Goal: Check status: Check status

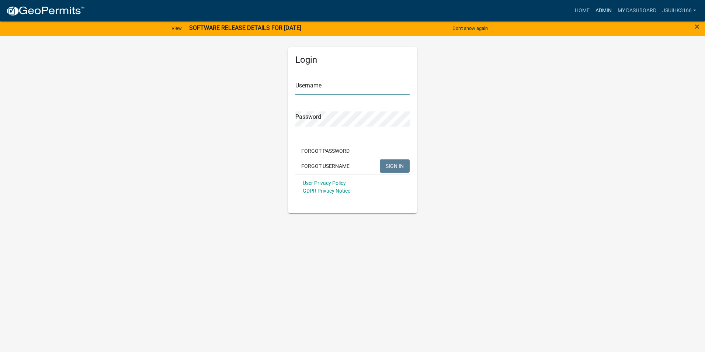
type input "Jsuihk3166"
click at [601, 4] on link "Admin" at bounding box center [603, 11] width 22 height 14
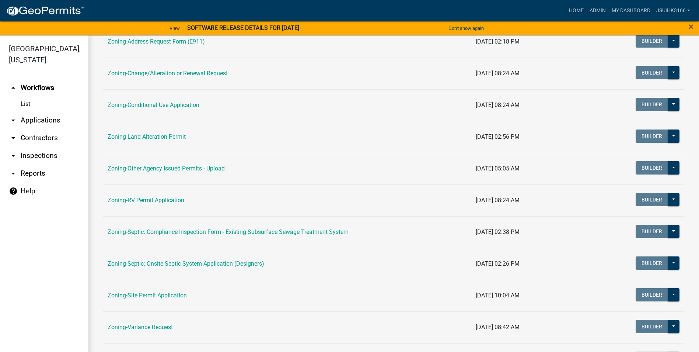
scroll to position [184, 0]
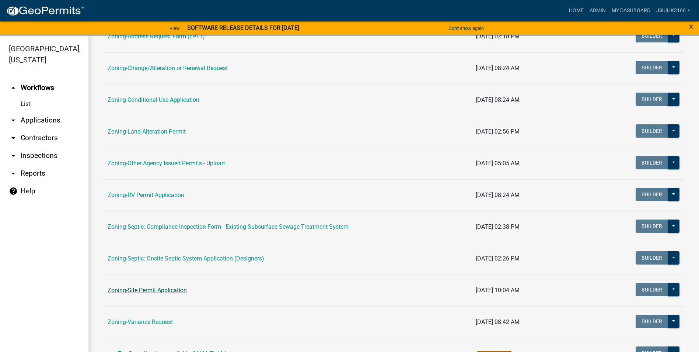
click at [164, 289] on link "Zoning-Site Permit Application" at bounding box center [147, 289] width 79 height 7
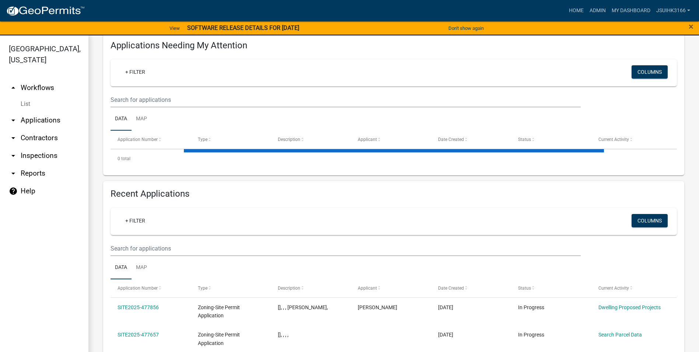
scroll to position [111, 0]
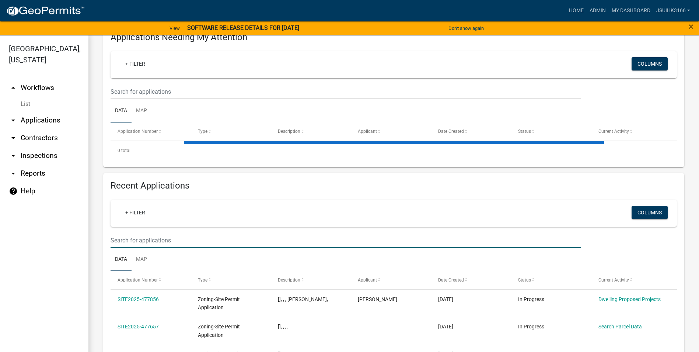
click at [146, 240] on input "text" at bounding box center [346, 240] width 470 height 15
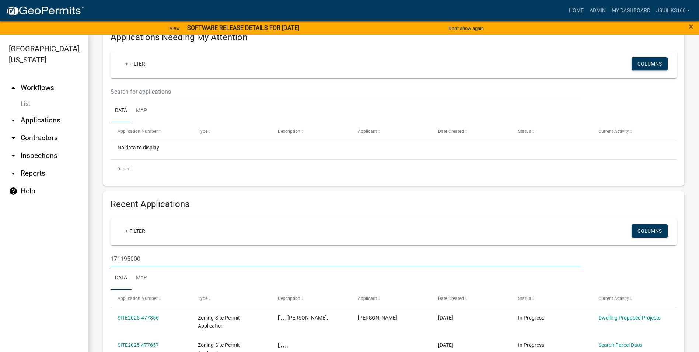
type input "171195000"
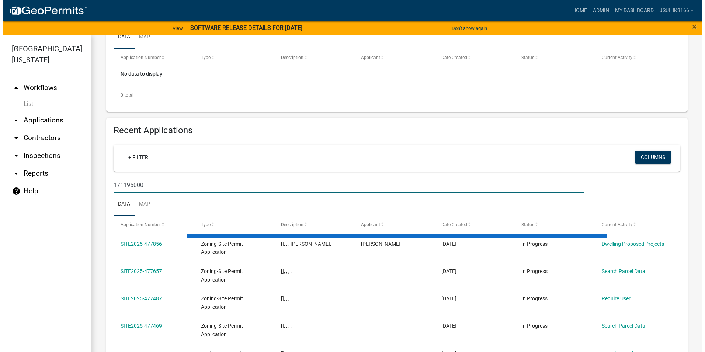
scroll to position [221, 0]
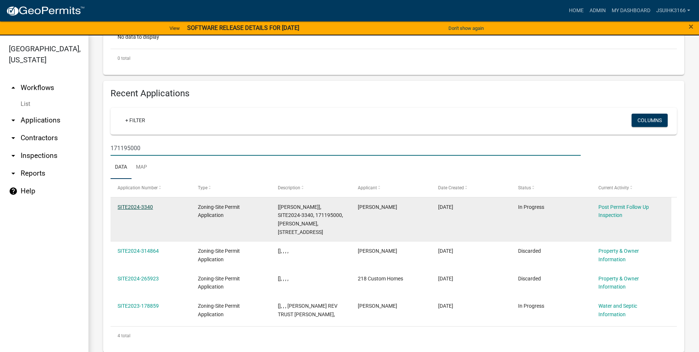
click at [133, 208] on link "SITE2024-3340" at bounding box center [135, 207] width 35 height 6
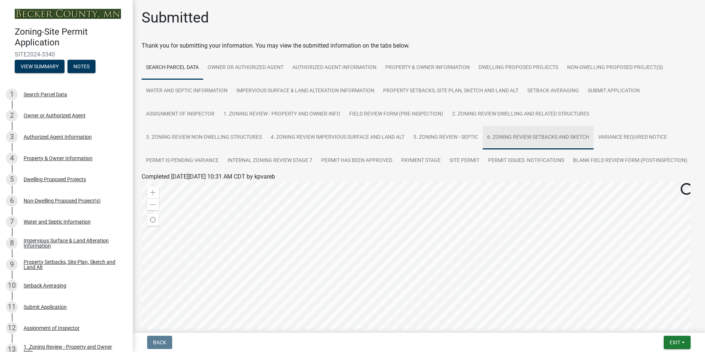
click at [531, 138] on link "6. Zoning Review Setbacks and Sketch" at bounding box center [538, 138] width 111 height 24
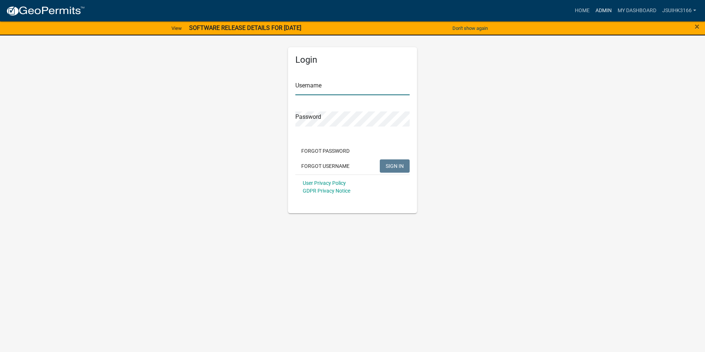
type input "Jsuihk3166"
click at [603, 11] on link "Admin" at bounding box center [603, 11] width 22 height 14
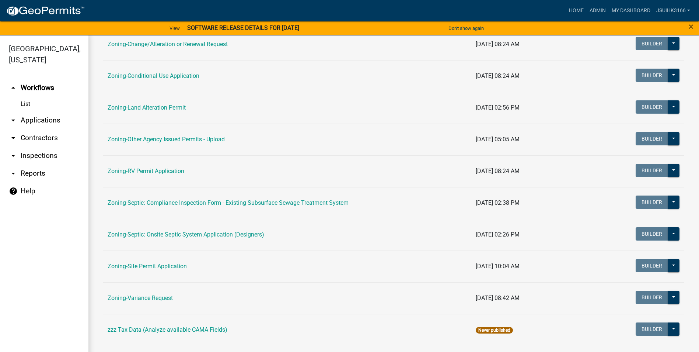
scroll to position [214, 0]
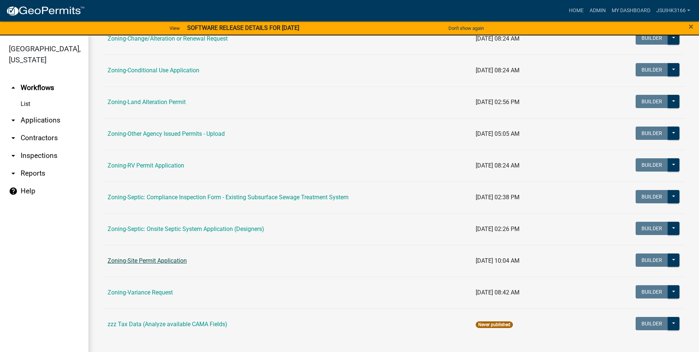
click at [157, 262] on link "Zoning-Site Permit Application" at bounding box center [147, 260] width 79 height 7
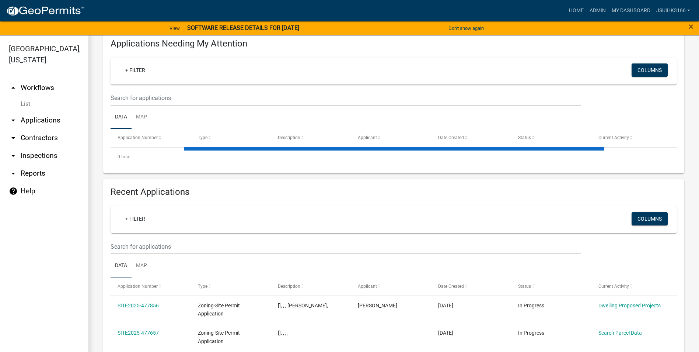
scroll to position [117, 0]
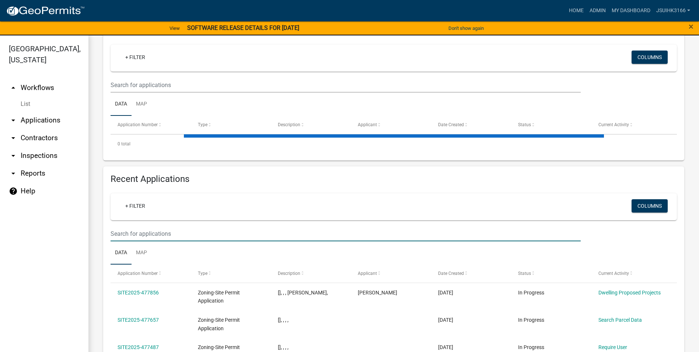
click at [135, 238] on input "text" at bounding box center [346, 233] width 470 height 15
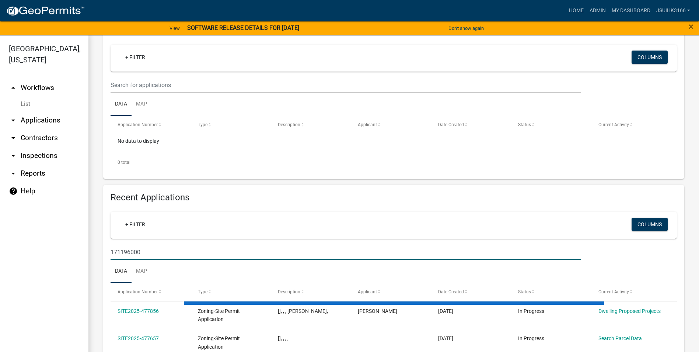
type input "171196000"
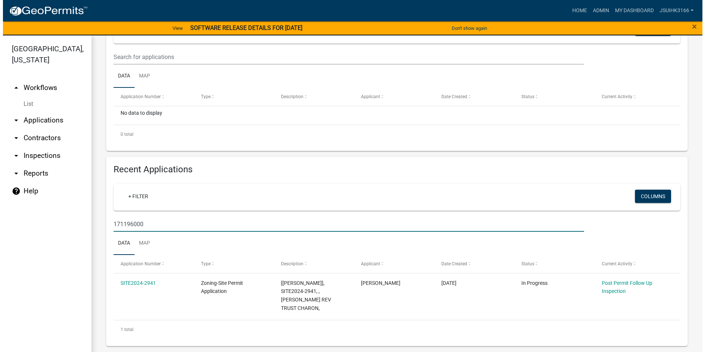
scroll to position [137, 0]
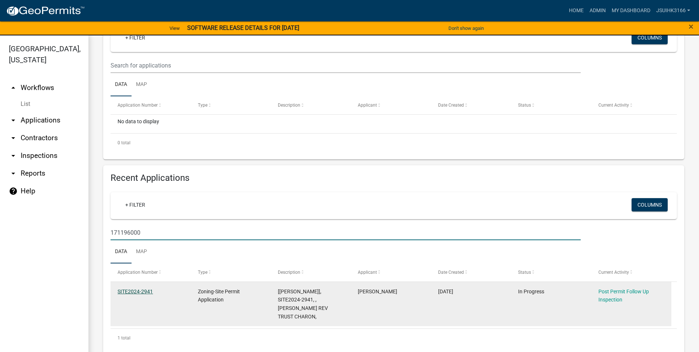
click at [135, 292] on link "SITE2024-2941" at bounding box center [135, 291] width 35 height 6
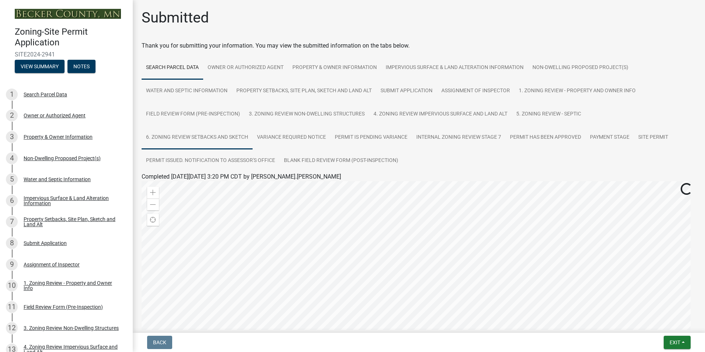
click at [201, 141] on link "6. Zoning Review Setbacks and Sketch" at bounding box center [197, 138] width 111 height 24
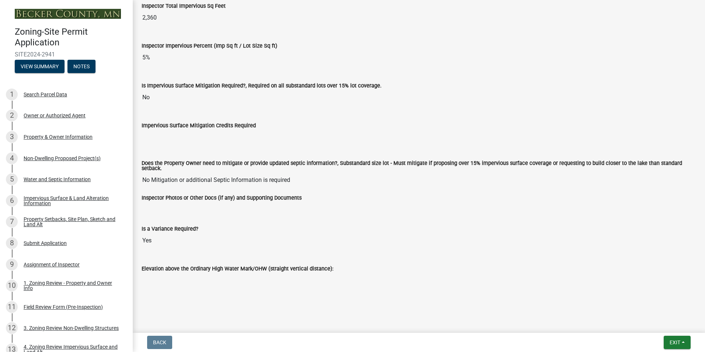
scroll to position [1467, 0]
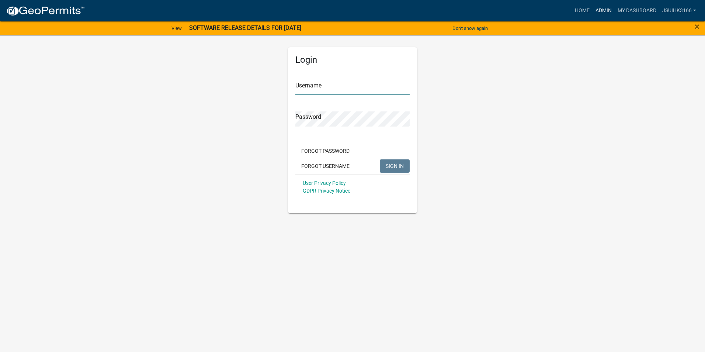
type input "Jsuihk3166"
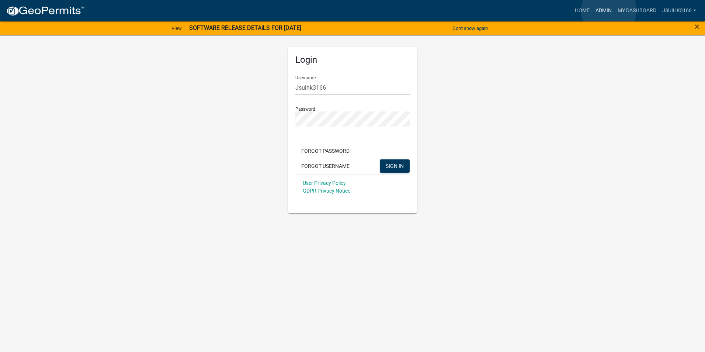
click at [609, 10] on link "Admin" at bounding box center [603, 11] width 22 height 14
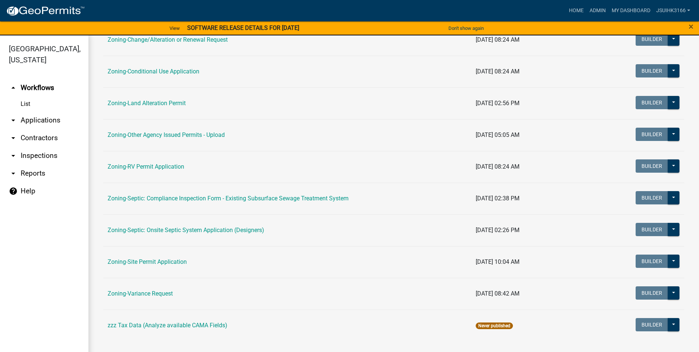
scroll to position [214, 0]
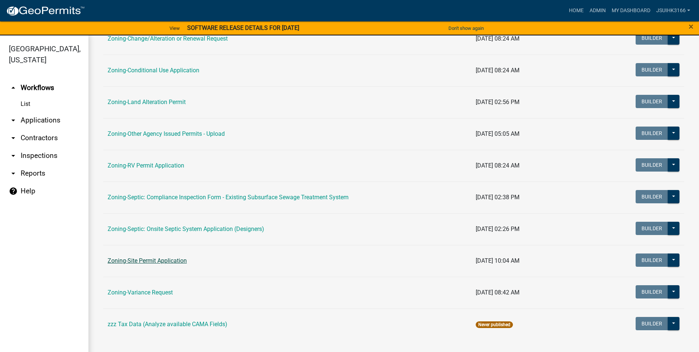
click at [159, 260] on link "Zoning-Site Permit Application" at bounding box center [147, 260] width 79 height 7
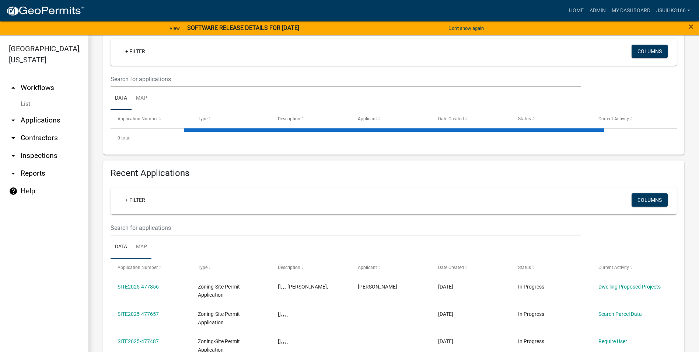
scroll to position [147, 0]
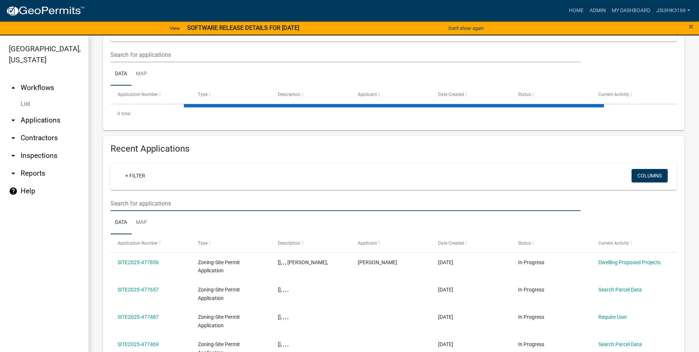
click at [145, 205] on input "text" at bounding box center [346, 203] width 470 height 15
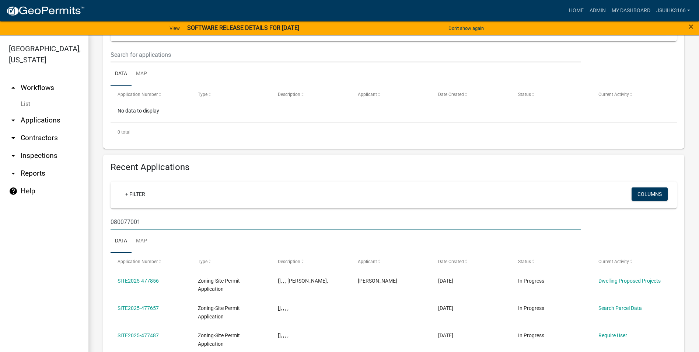
type input "080077001"
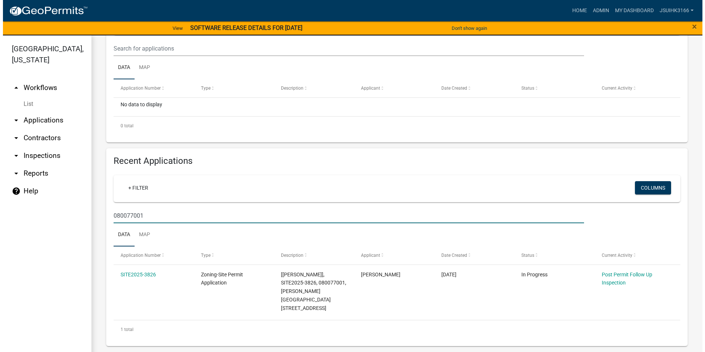
scroll to position [145, 0]
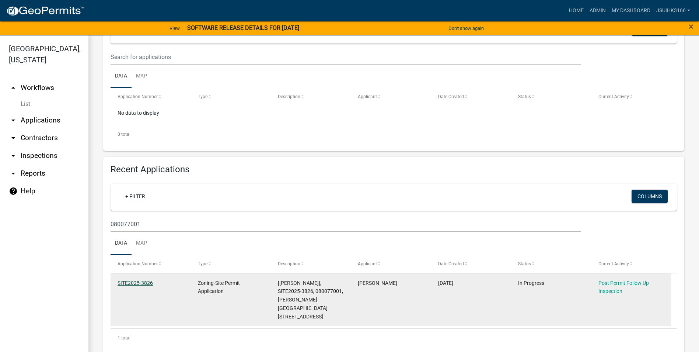
click at [136, 284] on link "SITE2025-3826" at bounding box center [135, 283] width 35 height 6
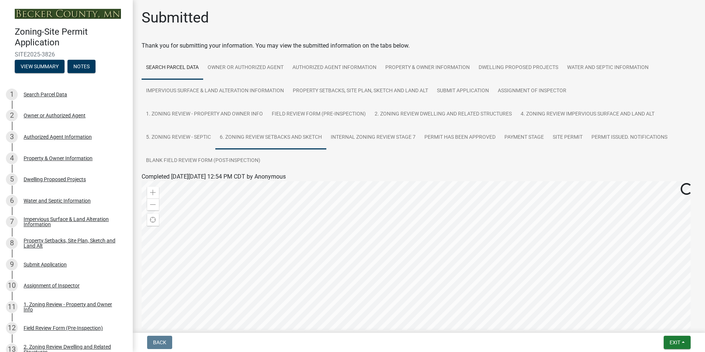
click at [251, 139] on link "6. Zoning Review Setbacks and Sketch" at bounding box center [270, 138] width 111 height 24
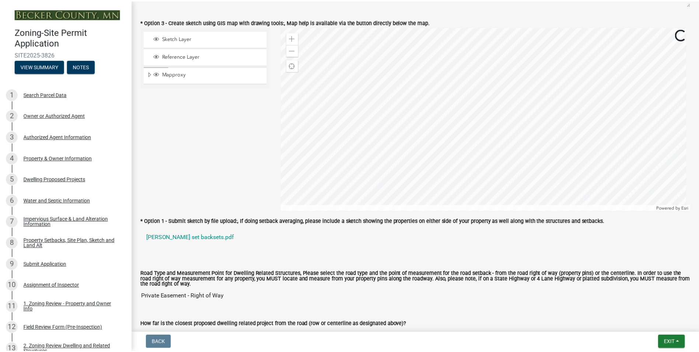
scroll to position [553, 0]
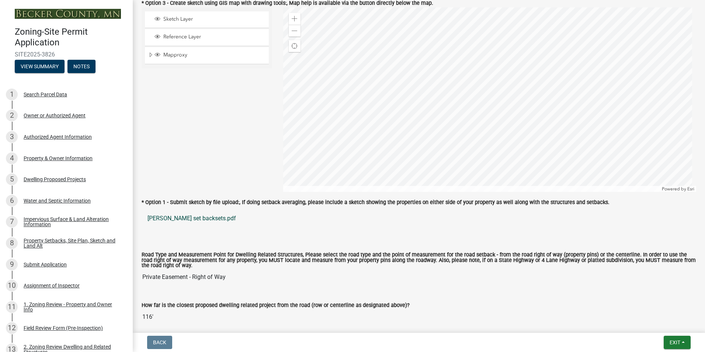
click at [184, 220] on link "[PERSON_NAME] set backsets.pdf" at bounding box center [419, 218] width 554 height 18
click at [679, 337] on button "Exit" at bounding box center [677, 341] width 27 height 13
click at [674, 323] on button "Save & Exit" at bounding box center [661, 323] width 59 height 18
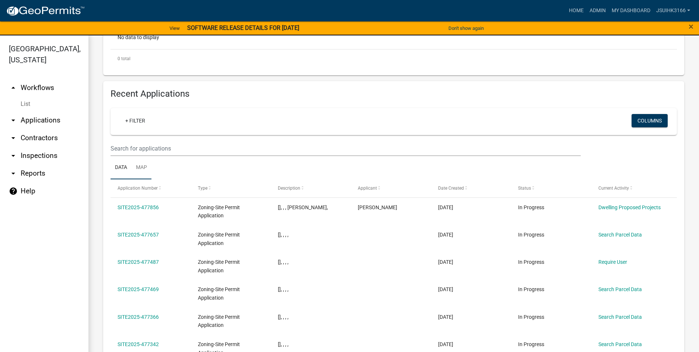
scroll to position [221, 0]
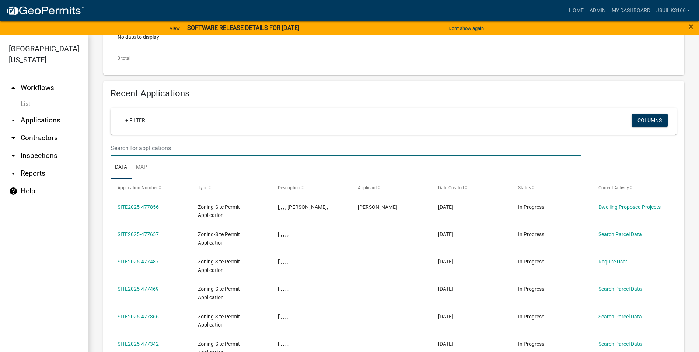
click at [149, 147] on input "text" at bounding box center [346, 147] width 470 height 15
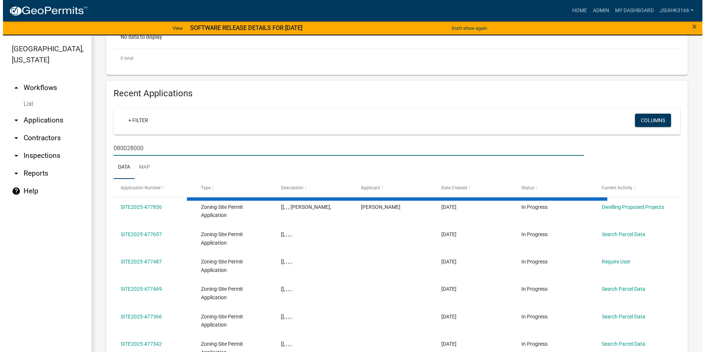
scroll to position [145, 0]
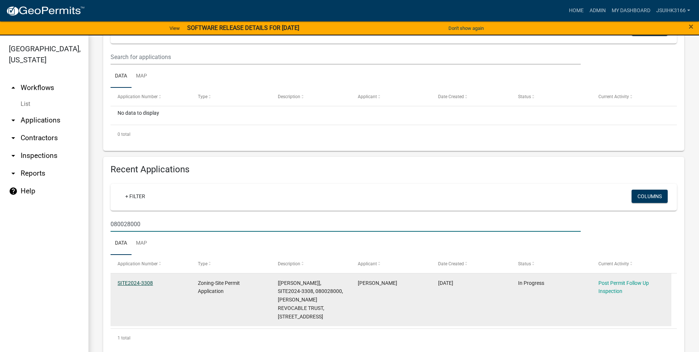
type input "080028000"
click at [124, 281] on link "SITE2024-3308" at bounding box center [135, 283] width 35 height 6
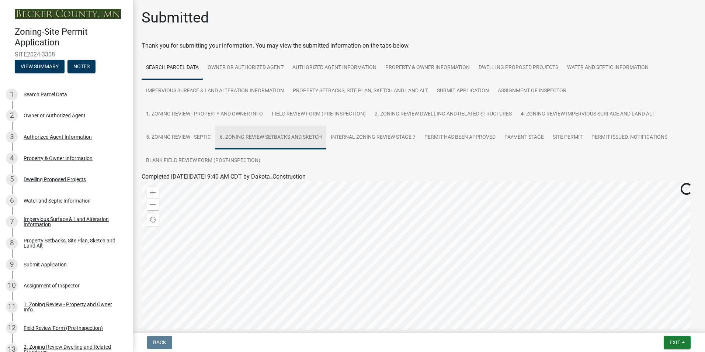
click at [262, 134] on link "6. Zoning Review Setbacks and Sketch" at bounding box center [270, 138] width 111 height 24
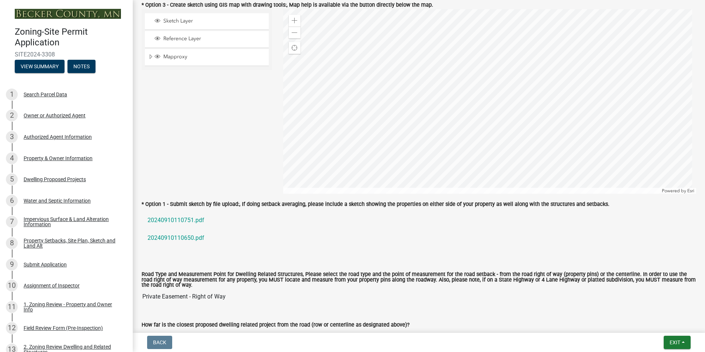
scroll to position [553, 0]
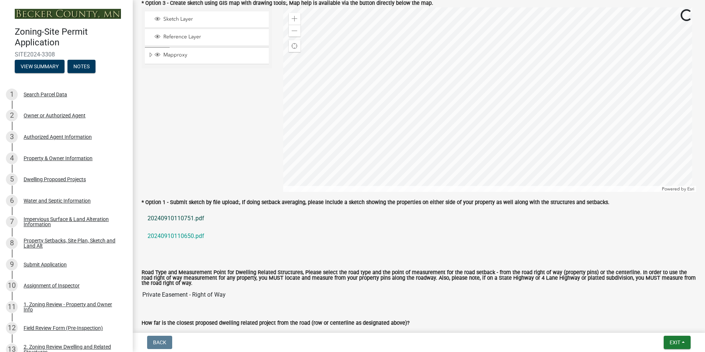
click at [174, 218] on link "20240910110751.pdf" at bounding box center [419, 218] width 554 height 18
click at [180, 235] on link "20240910110650.pdf" at bounding box center [419, 236] width 554 height 18
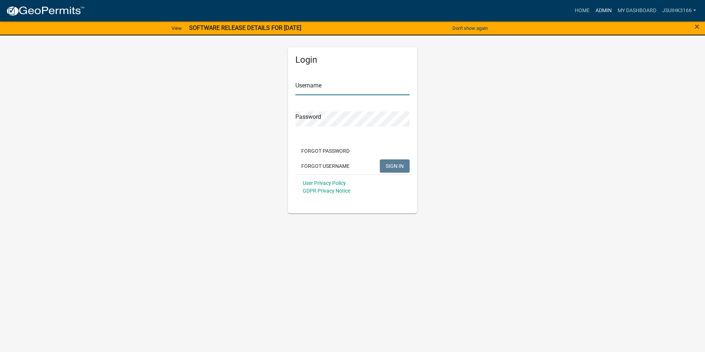
type input "Jsuihk3166"
click at [603, 11] on link "Admin" at bounding box center [603, 11] width 22 height 14
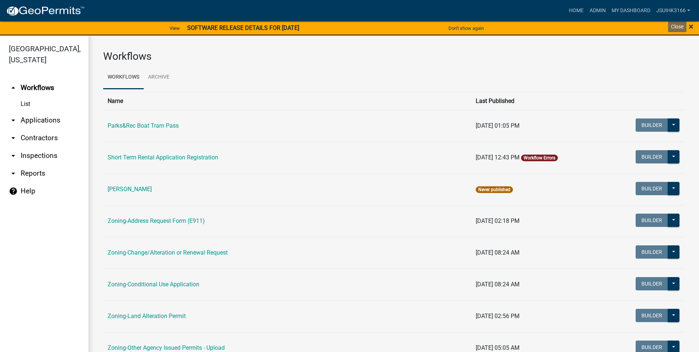
click at [692, 27] on span "×" at bounding box center [691, 26] width 5 height 10
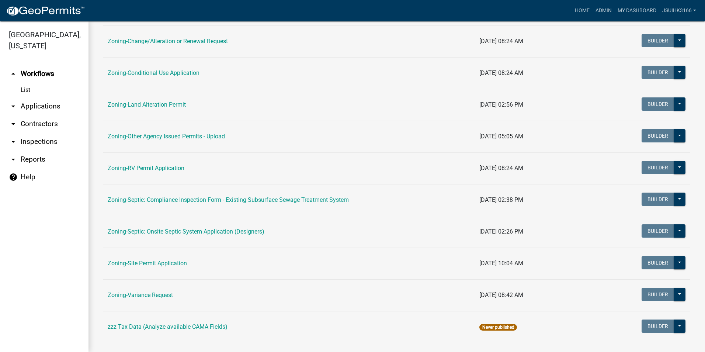
scroll to position [209, 0]
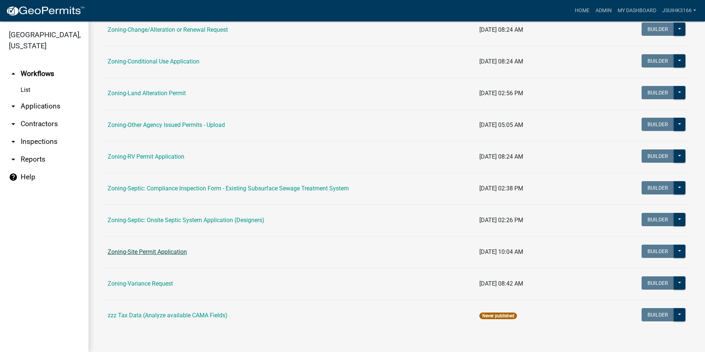
click at [168, 250] on link "Zoning-Site Permit Application" at bounding box center [147, 251] width 79 height 7
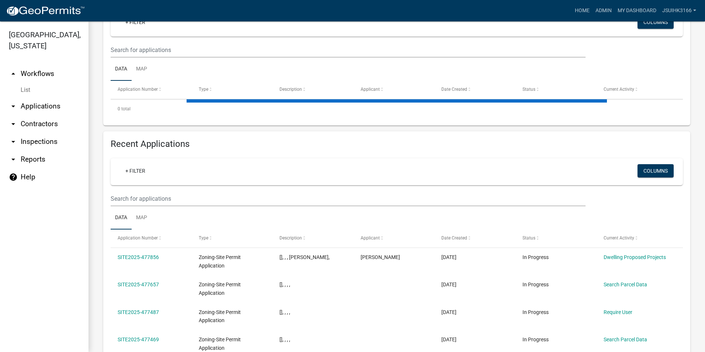
scroll to position [184, 0]
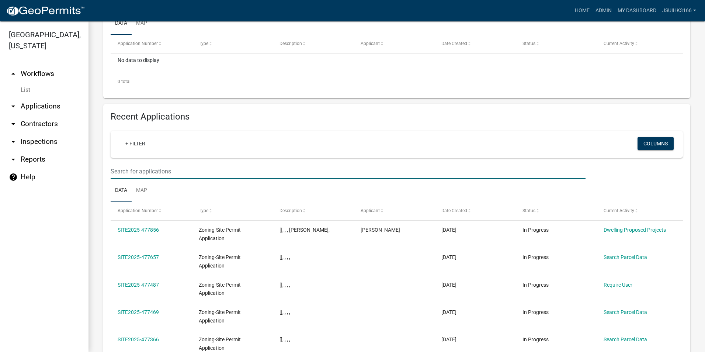
click at [145, 177] on input "text" at bounding box center [348, 171] width 475 height 15
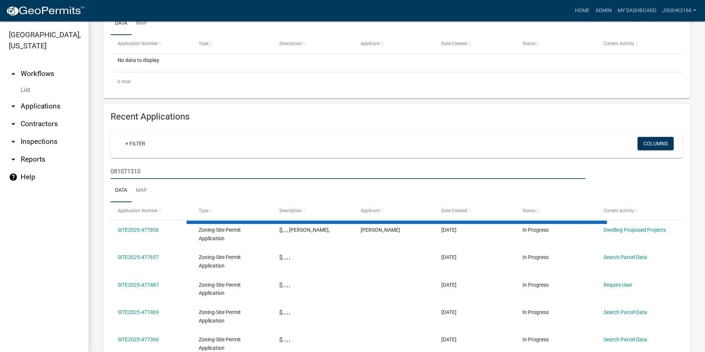
type input "081071310"
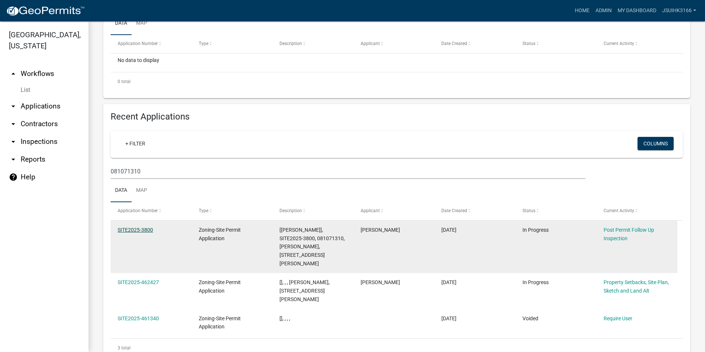
click at [138, 228] on link "SITE2025-3800" at bounding box center [135, 230] width 35 height 6
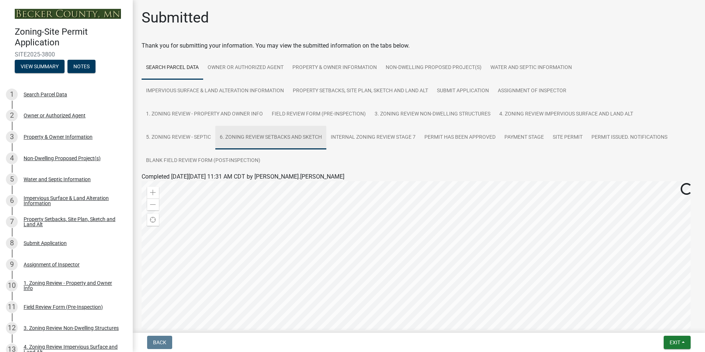
click at [255, 133] on link "6. Zoning Review Setbacks and Sketch" at bounding box center [270, 138] width 111 height 24
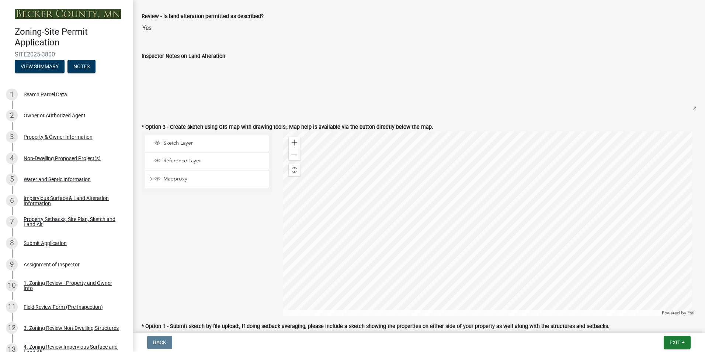
scroll to position [386, 0]
